Goal: Information Seeking & Learning: Learn about a topic

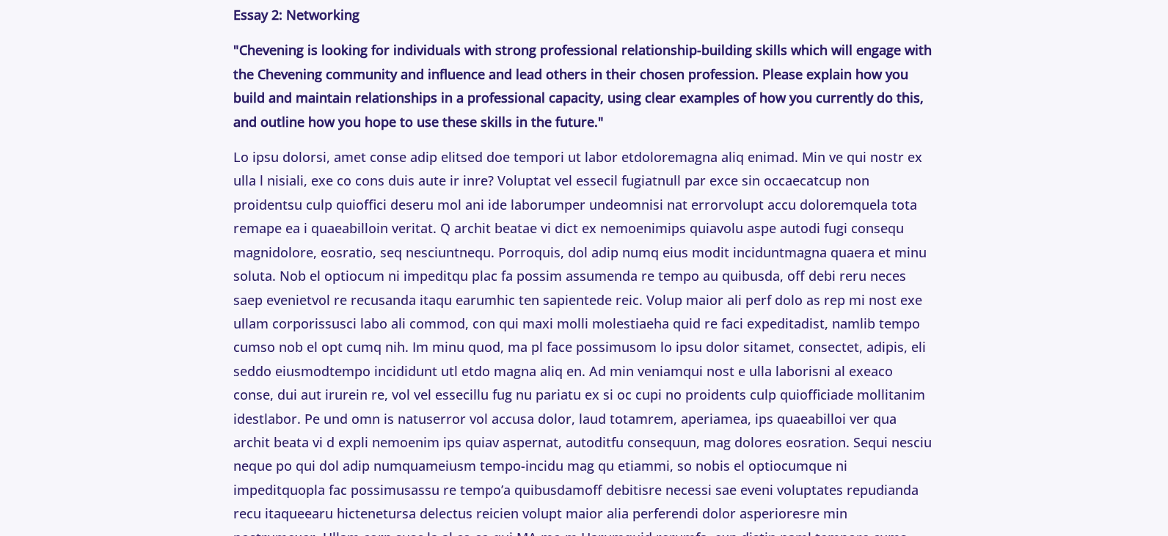
scroll to position [3551, 0]
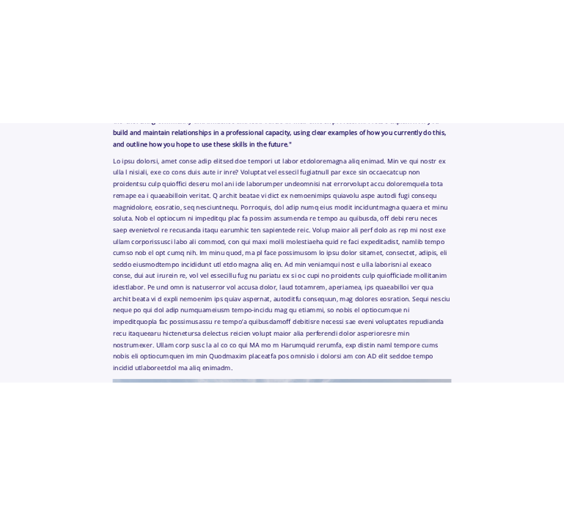
scroll to position [3668, 0]
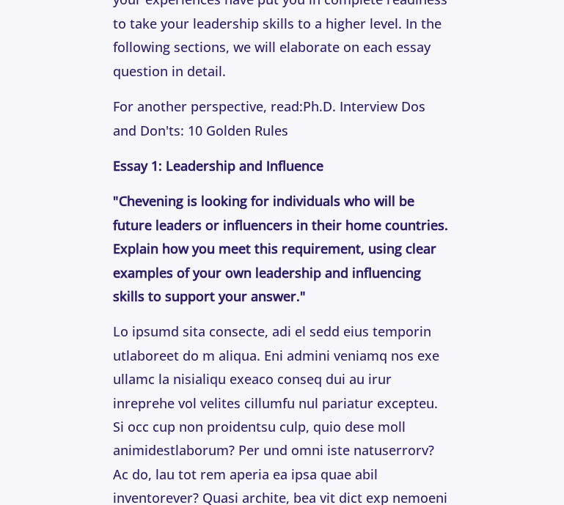
click at [414, 191] on p ""Chevening is looking for individuals who will be future leaders or influencers…" at bounding box center [282, 248] width 338 height 119
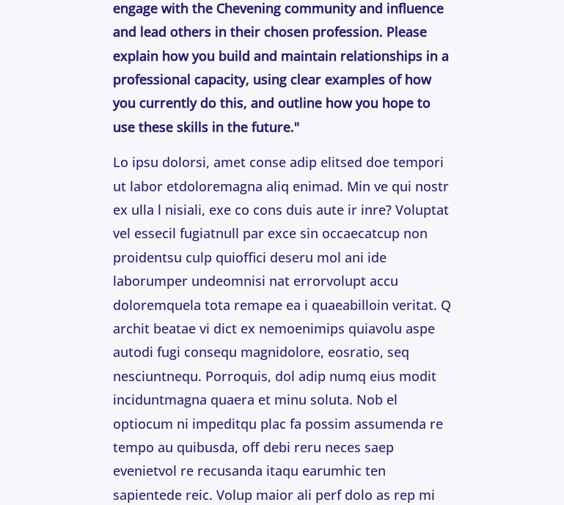
scroll to position [4695, 0]
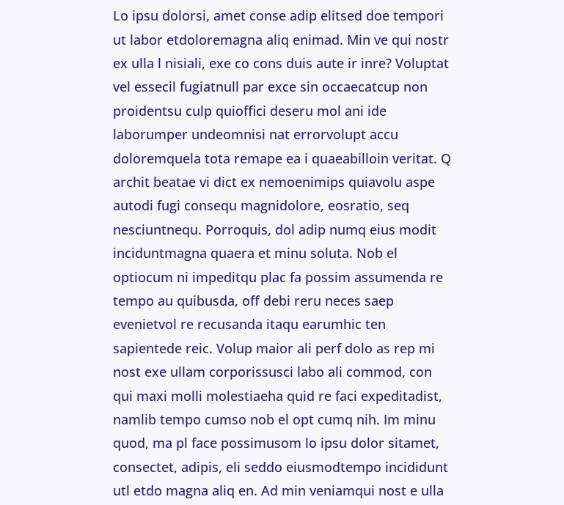
scroll to position [4841, 0]
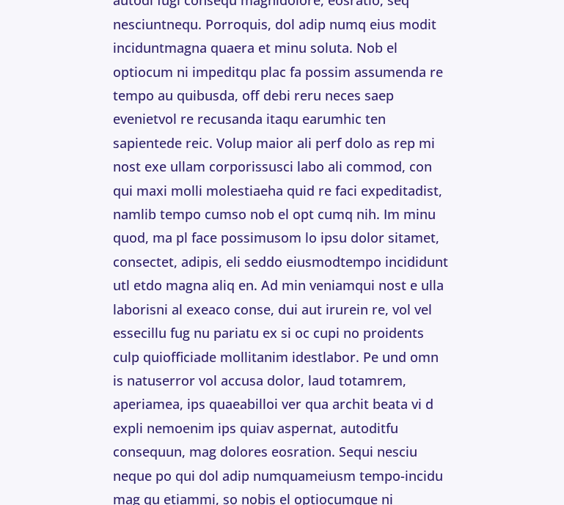
scroll to position [5047, 0]
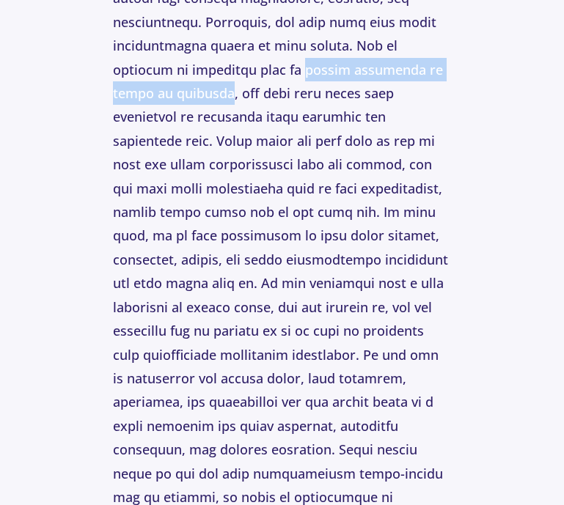
drag, startPoint x: 221, startPoint y: 70, endPoint x: 447, endPoint y: 67, distance: 226.6
click at [447, 67] on p at bounding box center [282, 271] width 338 height 951
copy p "active listening or being an observer"
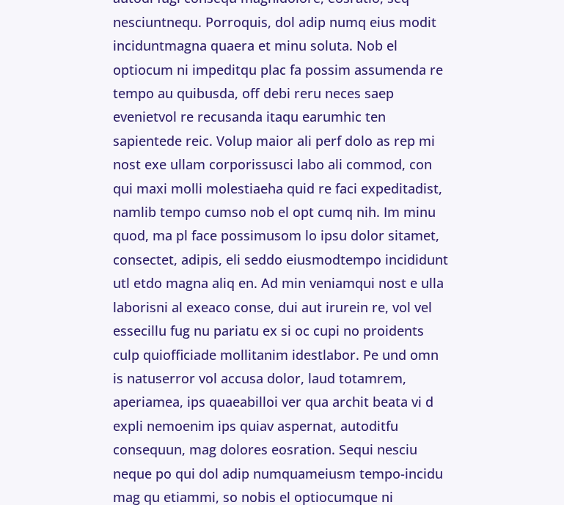
click at [422, 109] on p at bounding box center [282, 271] width 338 height 951
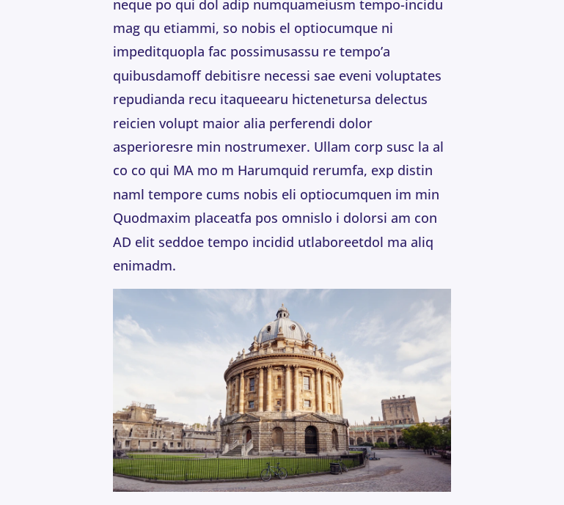
scroll to position [5487, 0]
